Goal: Browse casually

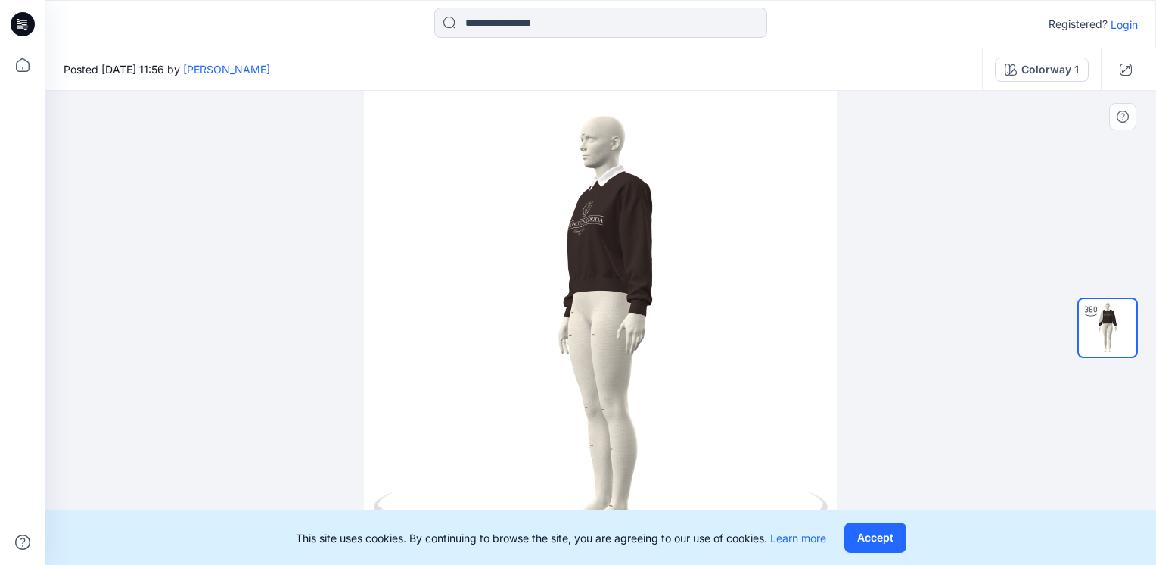
drag, startPoint x: 752, startPoint y: 317, endPoint x: 701, endPoint y: 319, distance: 51.5
click at [701, 319] on div at bounding box center [600, 328] width 1111 height 474
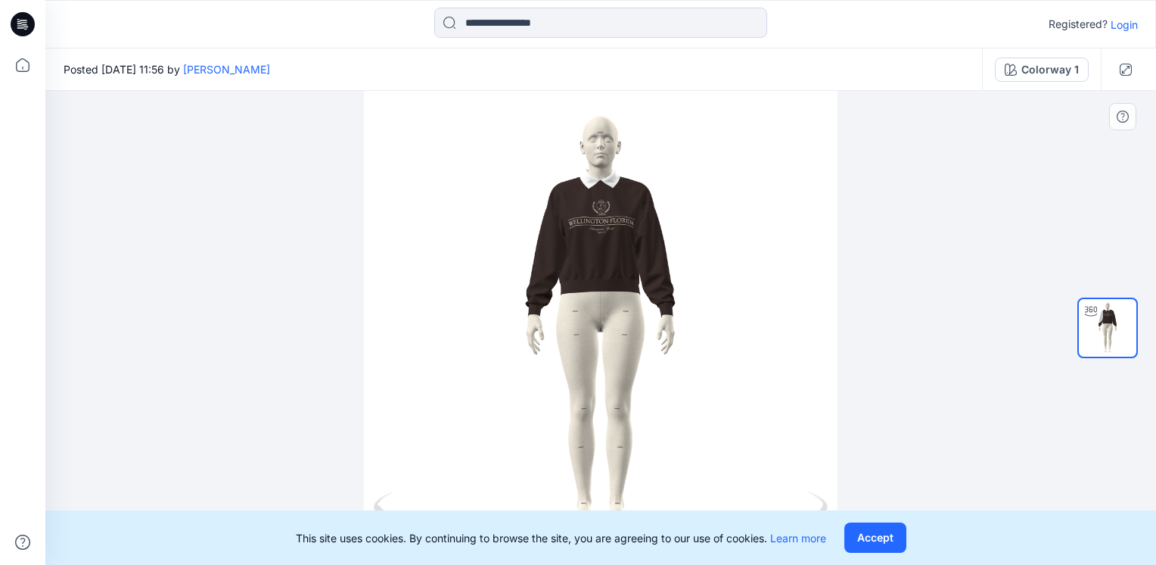
drag, startPoint x: 598, startPoint y: 292, endPoint x: 739, endPoint y: 279, distance: 142.1
click at [739, 279] on div at bounding box center [600, 328] width 1111 height 474
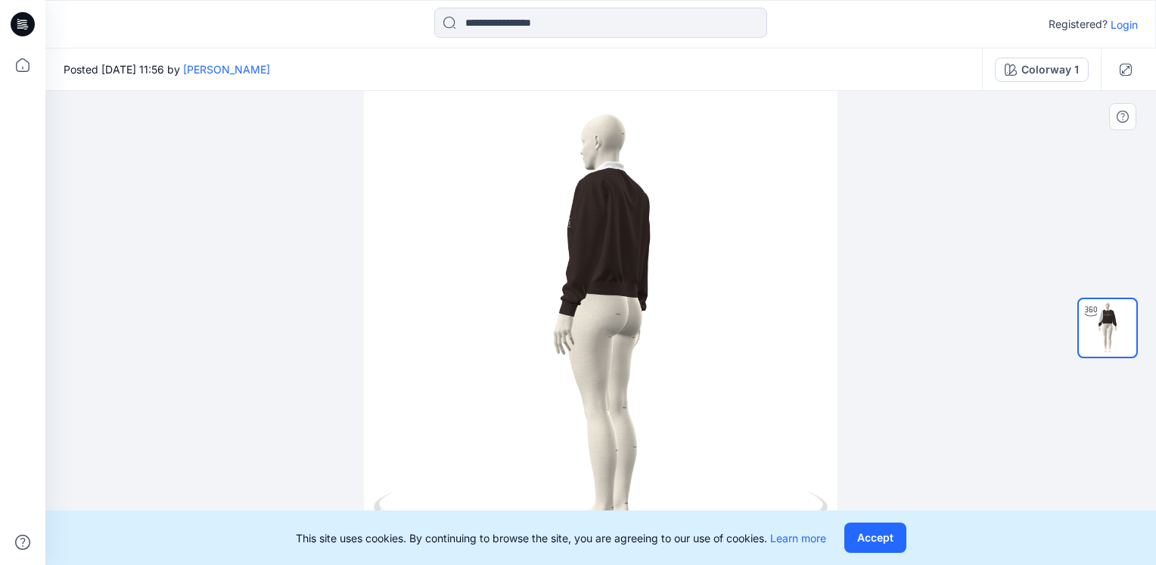
drag, startPoint x: 739, startPoint y: 279, endPoint x: 496, endPoint y: 287, distance: 243.0
click at [496, 287] on div at bounding box center [600, 328] width 1111 height 474
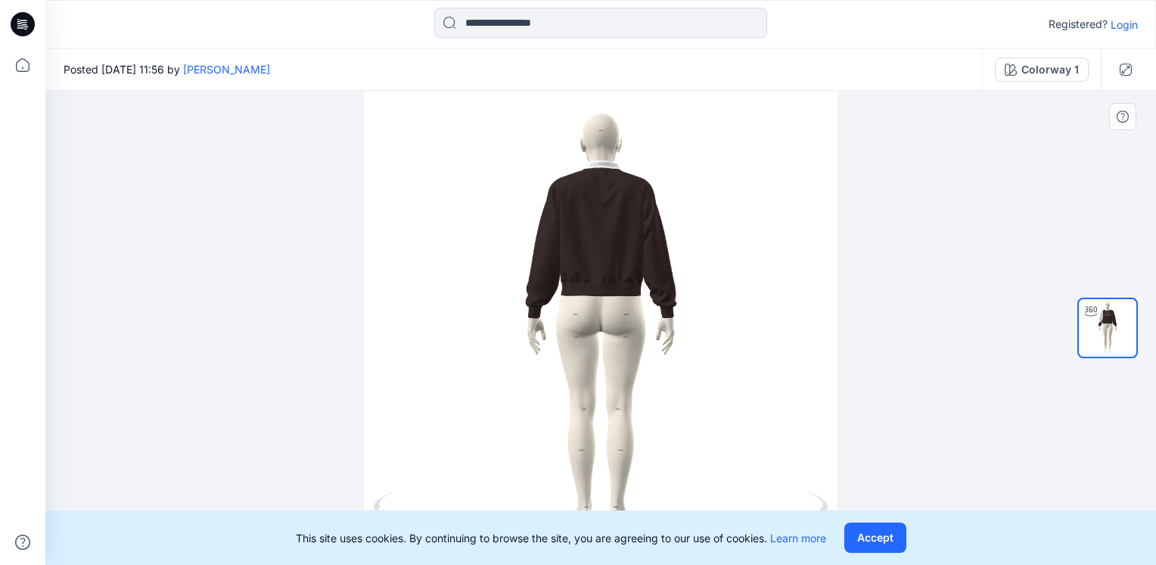
drag, startPoint x: 669, startPoint y: 393, endPoint x: 417, endPoint y: 341, distance: 257.4
click at [417, 341] on div at bounding box center [600, 328] width 1111 height 474
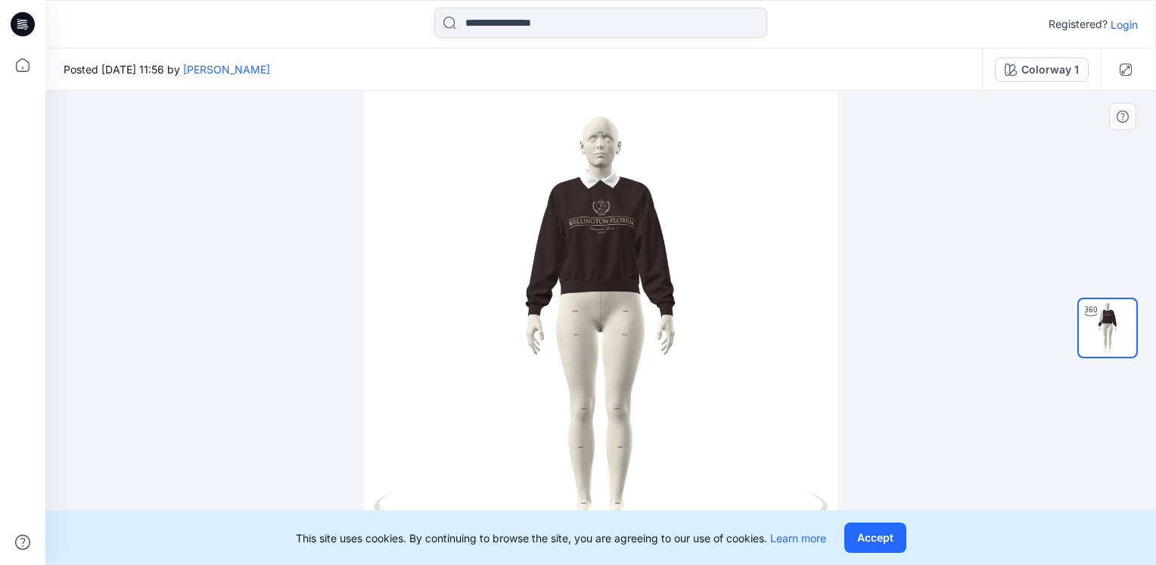
drag, startPoint x: 581, startPoint y: 265, endPoint x: 775, endPoint y: 238, distance: 195.6
click at [775, 238] on div at bounding box center [600, 328] width 1111 height 474
drag, startPoint x: 557, startPoint y: 249, endPoint x: 275, endPoint y: 267, distance: 282.1
click at [275, 267] on div at bounding box center [600, 328] width 1111 height 474
drag, startPoint x: 570, startPoint y: 287, endPoint x: 475, endPoint y: 300, distance: 95.6
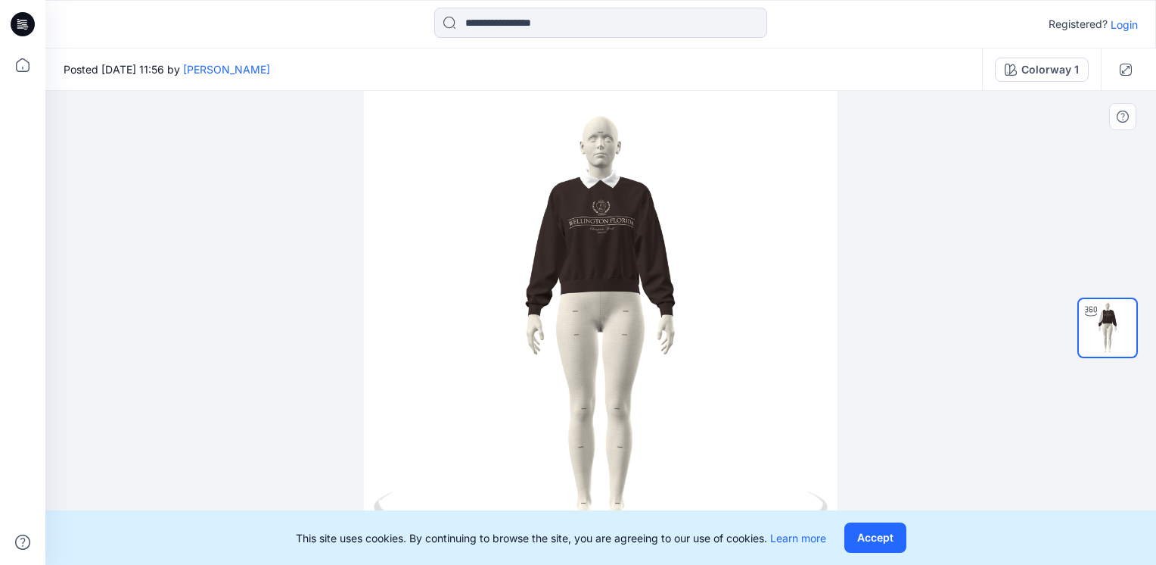
click at [475, 300] on div at bounding box center [600, 328] width 1111 height 474
click at [882, 536] on button "Accept" at bounding box center [876, 537] width 62 height 30
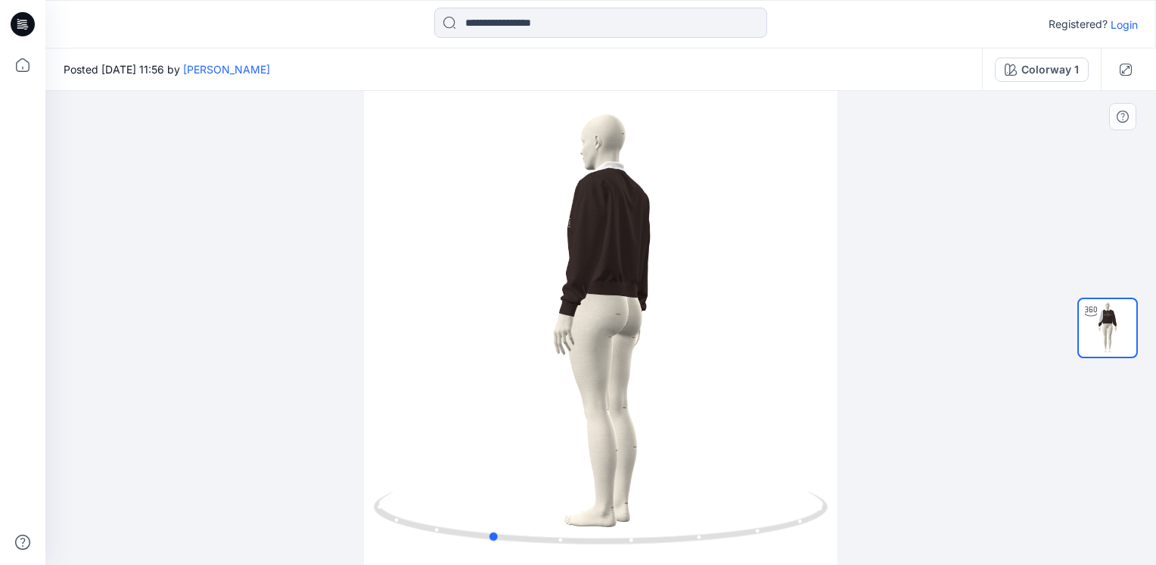
drag, startPoint x: 668, startPoint y: 407, endPoint x: 454, endPoint y: 410, distance: 214.2
click at [454, 410] on div at bounding box center [600, 328] width 1111 height 474
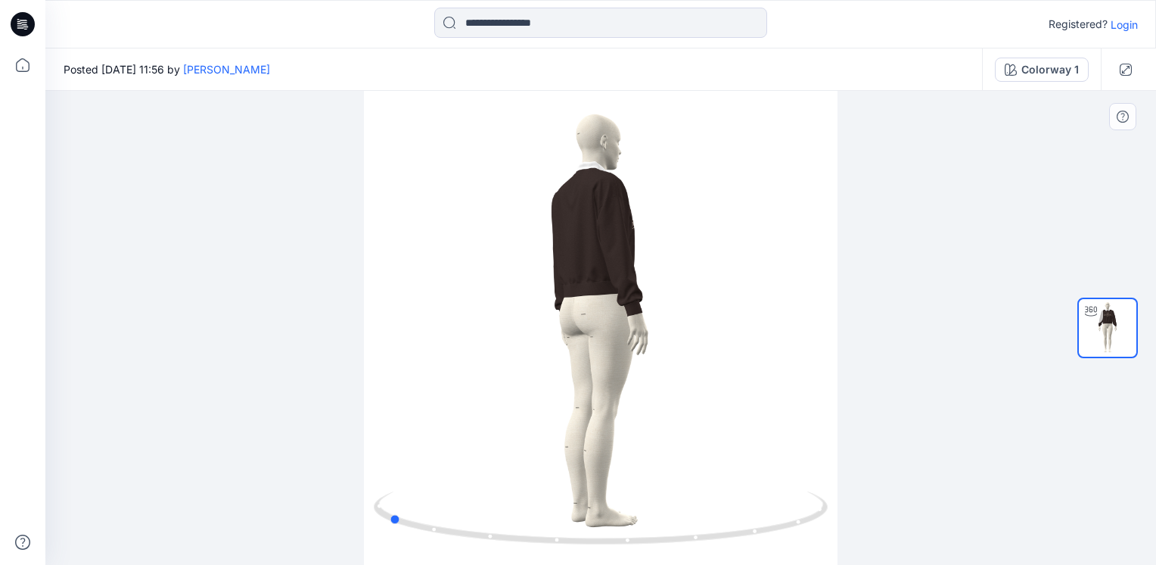
drag, startPoint x: 722, startPoint y: 534, endPoint x: 426, endPoint y: 489, distance: 299.4
click at [426, 489] on div at bounding box center [600, 328] width 1111 height 474
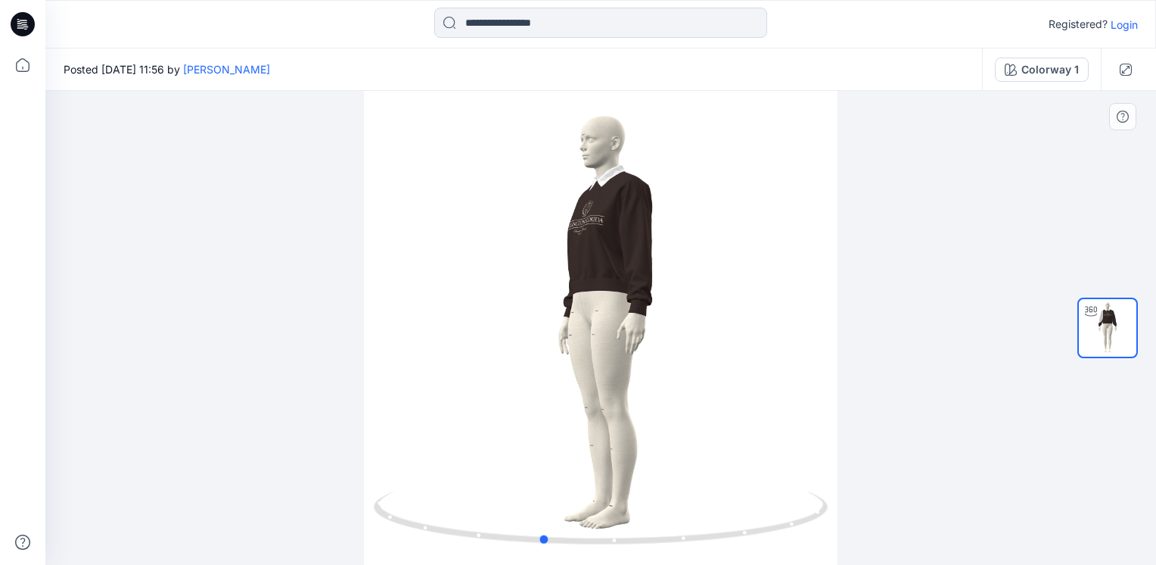
drag, startPoint x: 426, startPoint y: 489, endPoint x: 820, endPoint y: 399, distance: 404.4
click at [820, 399] on div at bounding box center [600, 328] width 1111 height 474
